Goal: Transaction & Acquisition: Purchase product/service

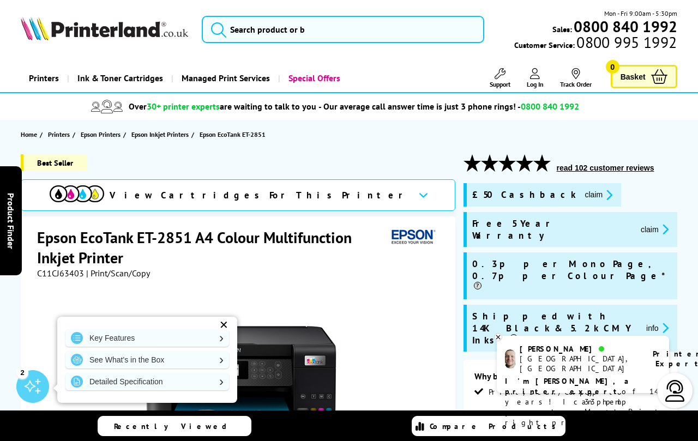
click at [226, 323] on div "✕" at bounding box center [223, 324] width 15 height 15
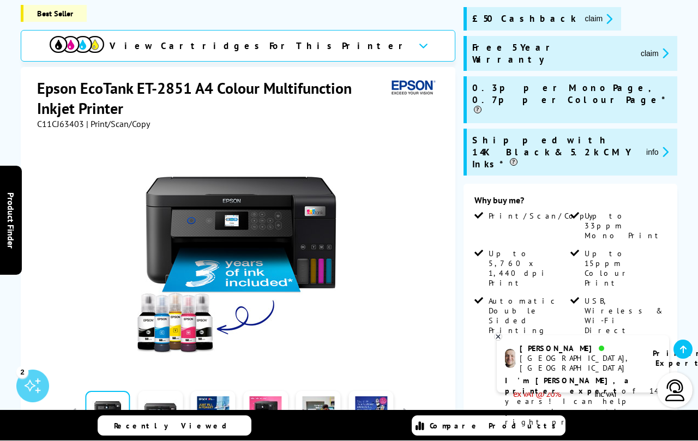
scroll to position [176, 0]
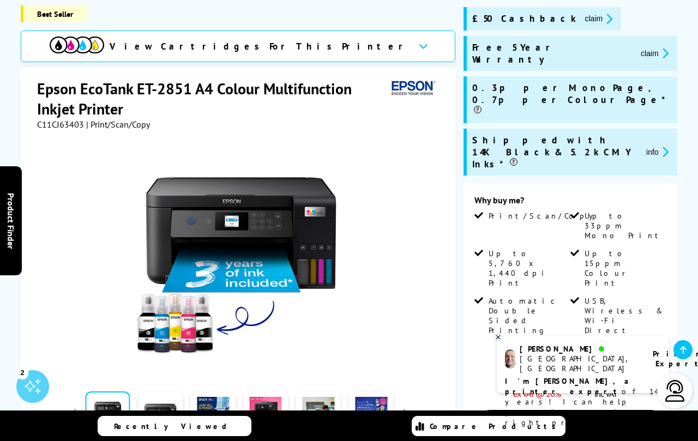
click at [598, 410] on link "Add to Basket" at bounding box center [570, 426] width 192 height 32
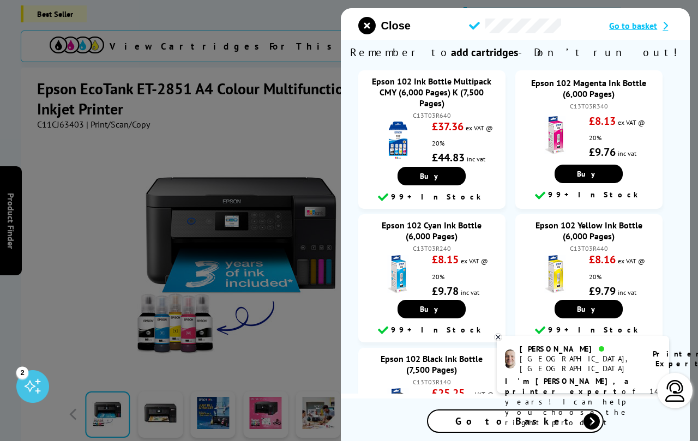
click at [518, 427] on span "Go to Basket" at bounding box center [515, 421] width 120 height 13
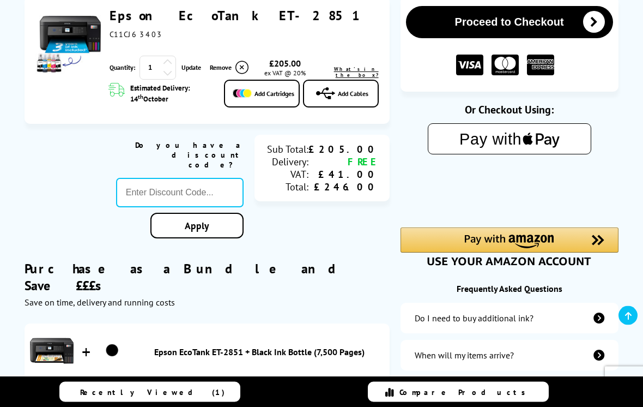
scroll to position [171, 0]
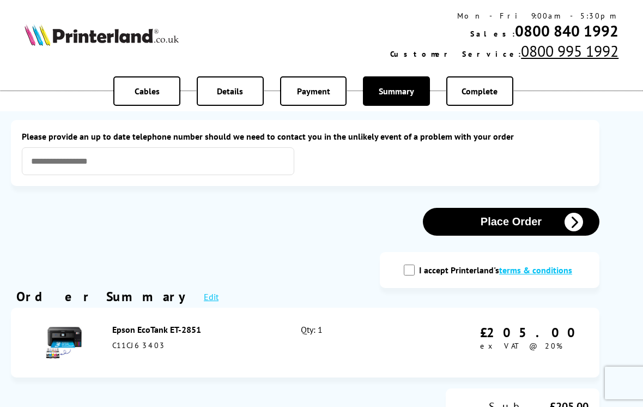
click at [505, 227] on button "Place Order" at bounding box center [511, 222] width 177 height 28
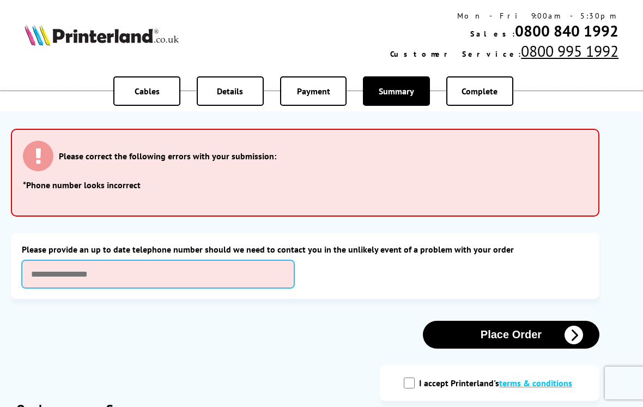
click at [130, 282] on input "text" at bounding box center [158, 274] width 273 height 28
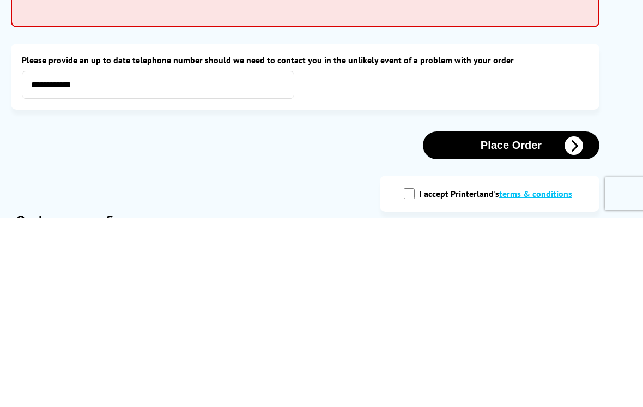
scroll to position [189, 0]
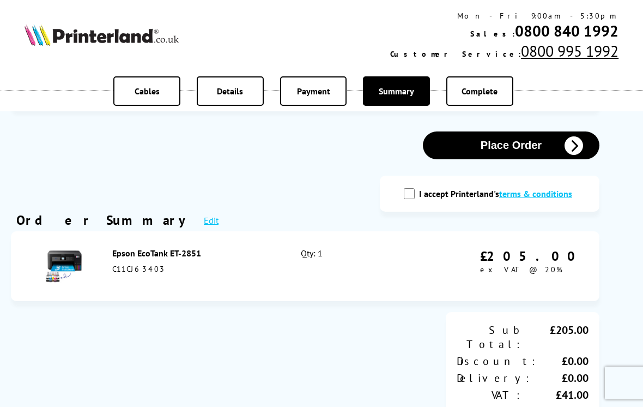
type input "**********"
click at [423, 199] on label "I accept Printerland's terms & conditions" at bounding box center [498, 193] width 159 height 11
click at [415, 199] on input "I accept Printerland's terms & conditions" at bounding box center [409, 193] width 11 height 11
checkbox input "true"
click at [508, 157] on button "Place Order" at bounding box center [511, 145] width 177 height 28
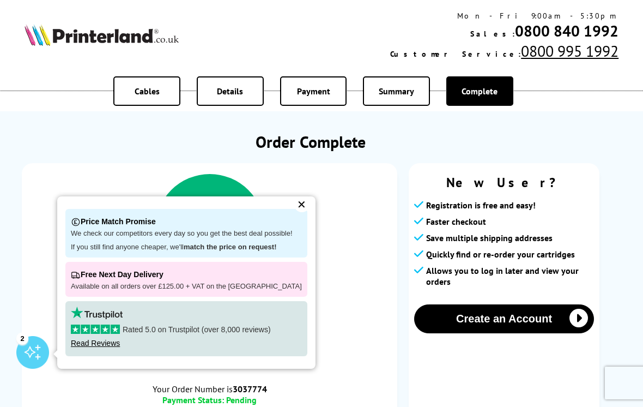
click at [505, 327] on button "Create an Account" at bounding box center [504, 318] width 180 height 29
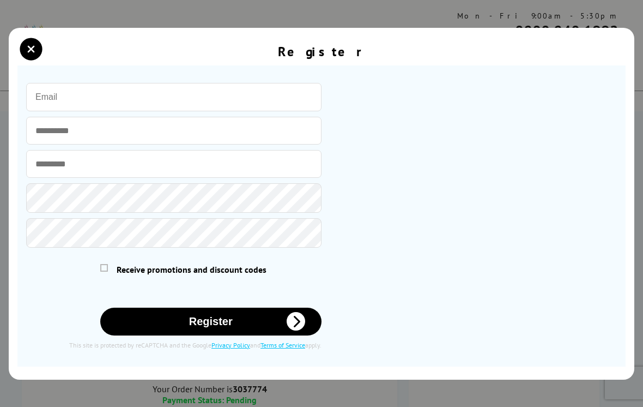
click at [122, 91] on input "email" at bounding box center [173, 97] width 295 height 28
type input "[EMAIL_ADDRESS][DOMAIN_NAME]"
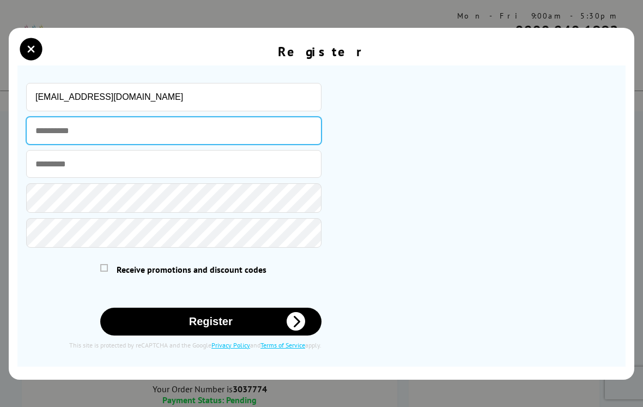
type input "*******"
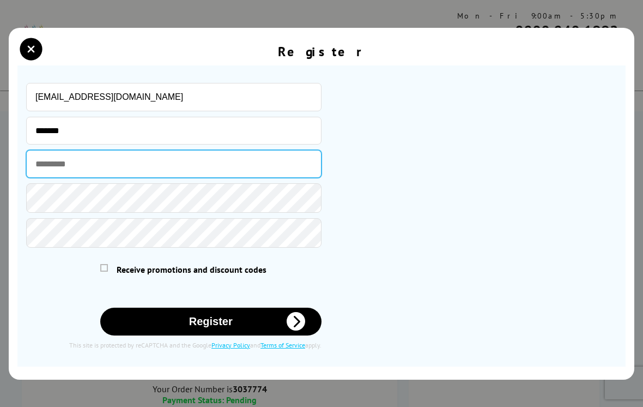
type input "*****"
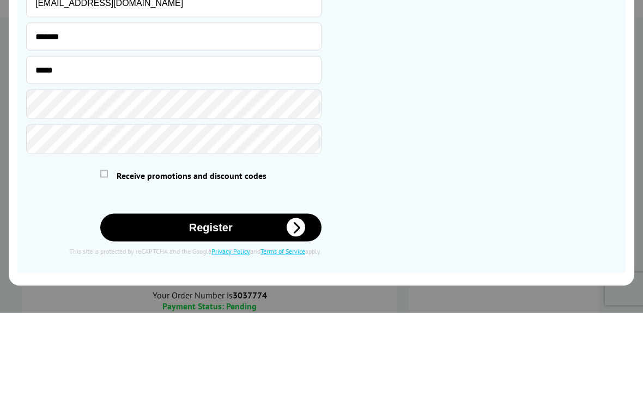
scroll to position [94, 0]
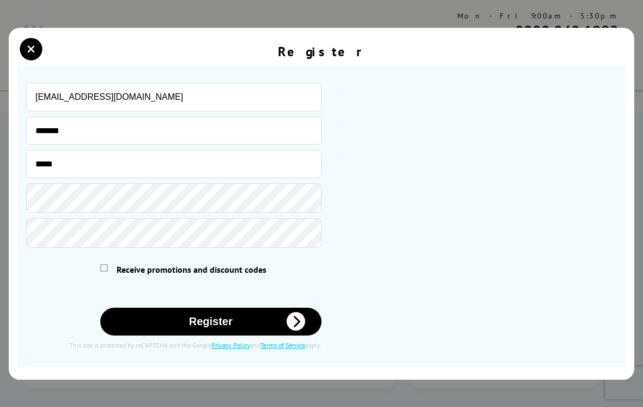
click at [105, 271] on span at bounding box center [104, 268] width 8 height 8
click at [102, 266] on input "checkbox" at bounding box center [102, 266] width 0 height 0
click at [299, 330] on icon "submit" at bounding box center [296, 321] width 19 height 19
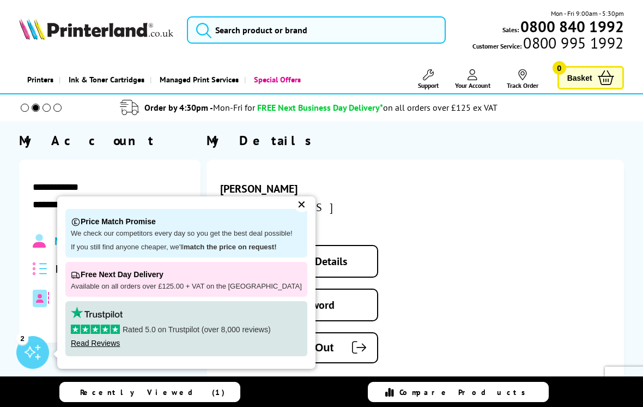
click at [294, 212] on div "✕" at bounding box center [301, 204] width 15 height 15
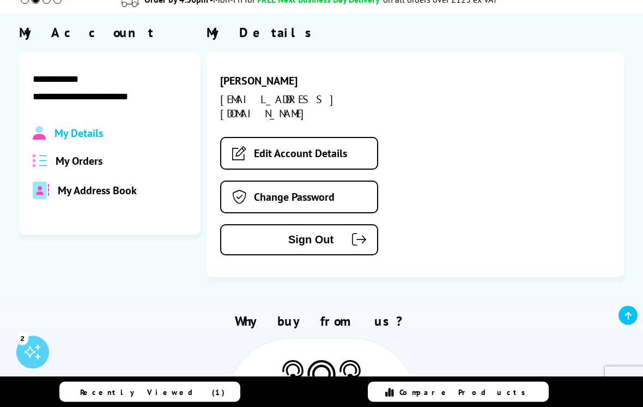
scroll to position [113, 0]
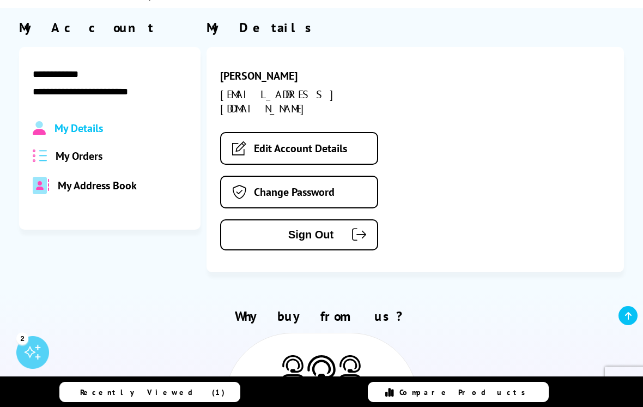
click at [81, 159] on span "My Orders" at bounding box center [79, 156] width 47 height 14
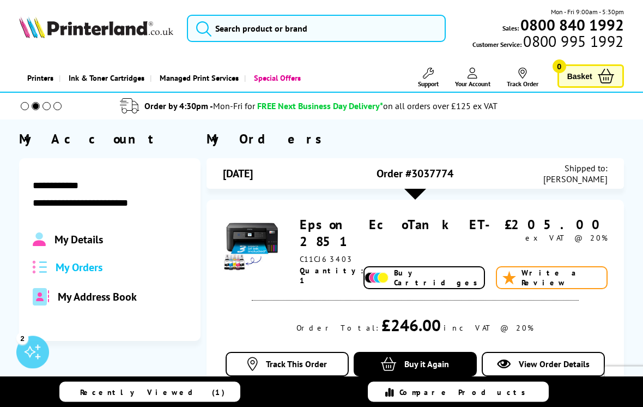
scroll to position [0, 0]
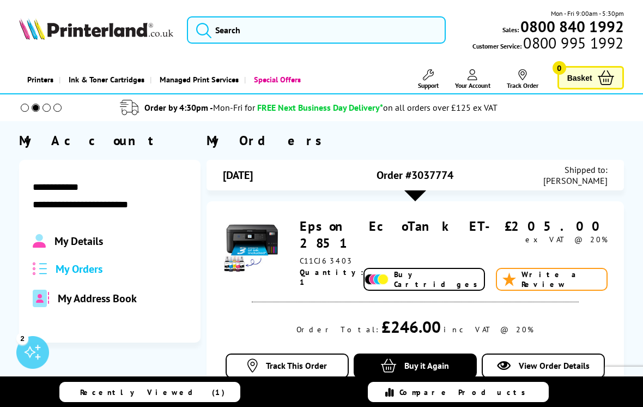
click at [82, 239] on span "My Details" at bounding box center [79, 241] width 49 height 14
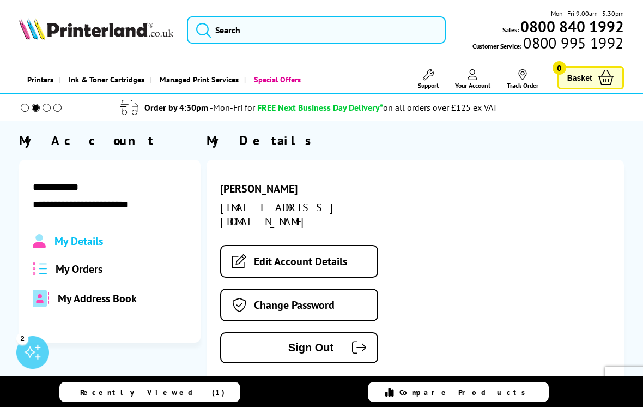
click at [316, 341] on span "Sign Out" at bounding box center [286, 347] width 96 height 13
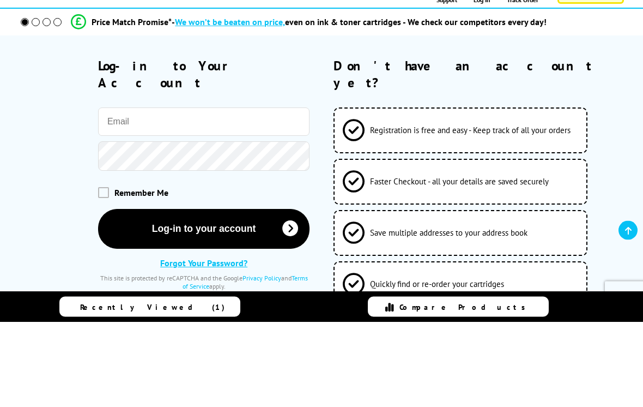
scroll to position [86, 0]
